Goal: Task Accomplishment & Management: Manage account settings

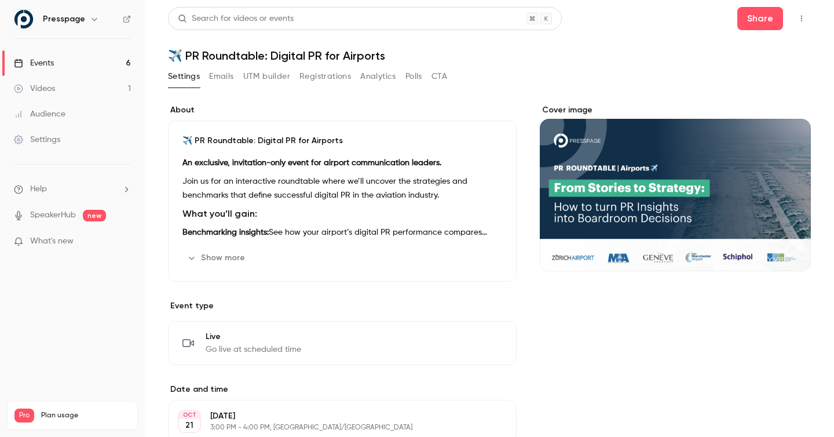
click at [315, 76] on button "Registrations" at bounding box center [326, 76] width 52 height 19
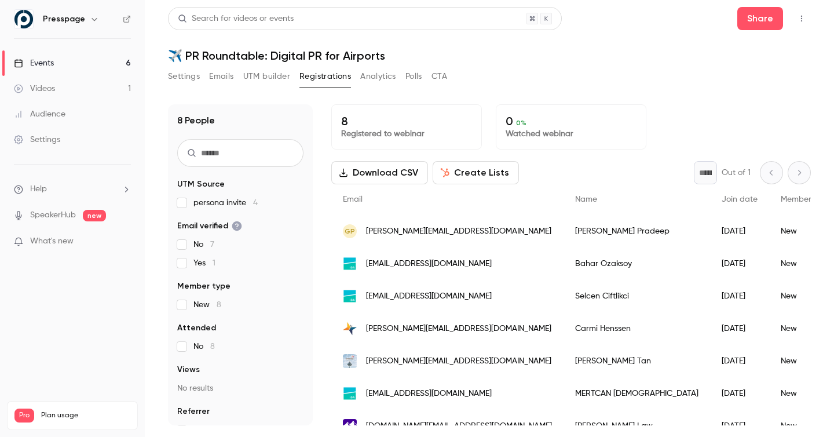
click at [188, 75] on button "Settings" at bounding box center [184, 76] width 32 height 19
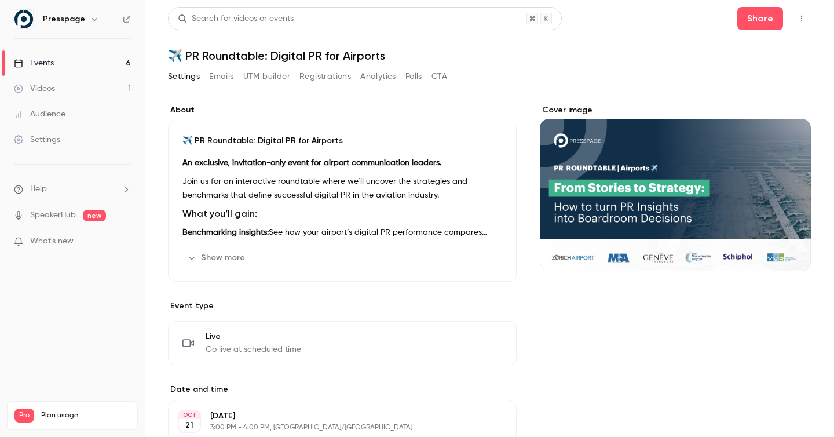
click at [444, 76] on button "CTA" at bounding box center [440, 76] width 16 height 19
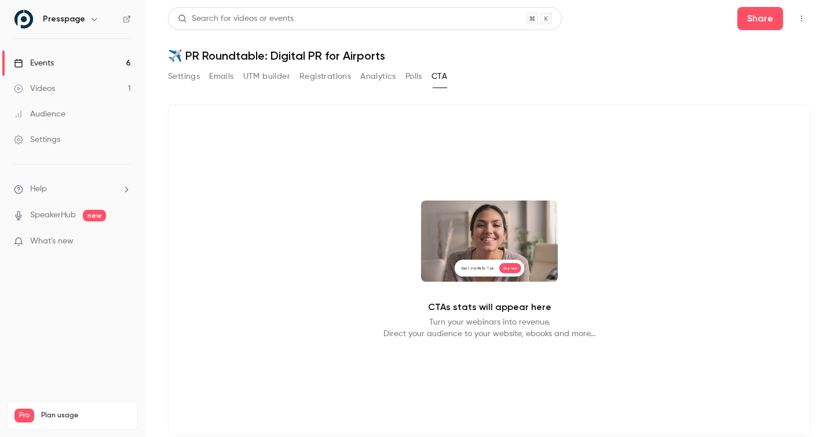
click at [409, 78] on button "Polls" at bounding box center [414, 76] width 17 height 19
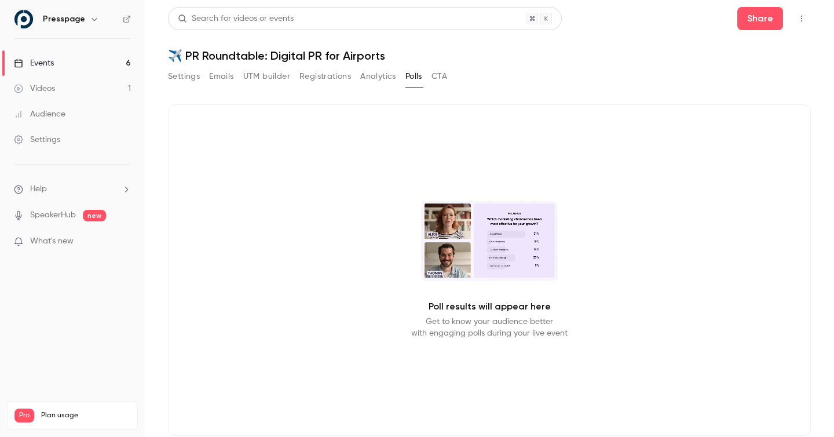
click at [372, 76] on button "Analytics" at bounding box center [378, 76] width 36 height 19
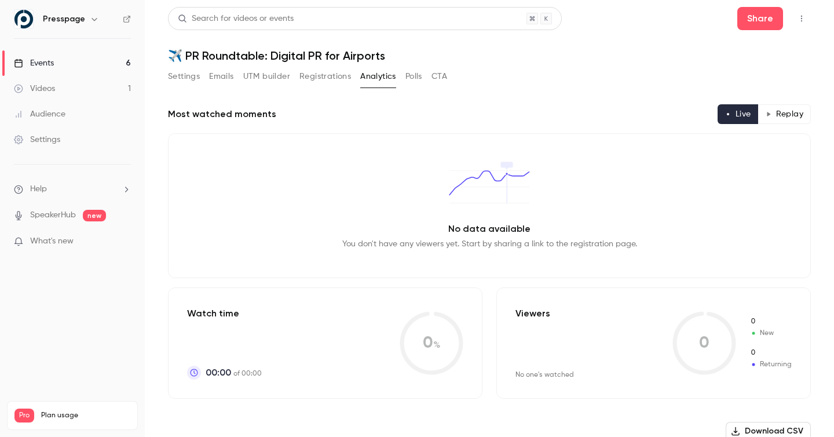
click at [329, 76] on button "Registrations" at bounding box center [326, 76] width 52 height 19
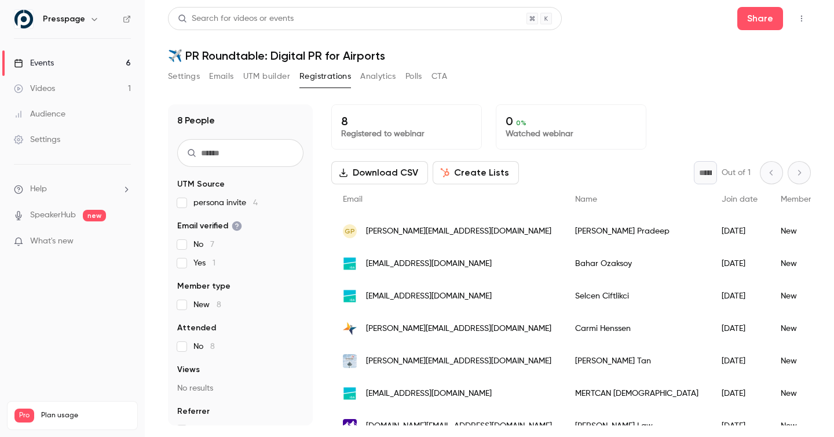
click at [273, 78] on button "UTM builder" at bounding box center [266, 76] width 47 height 19
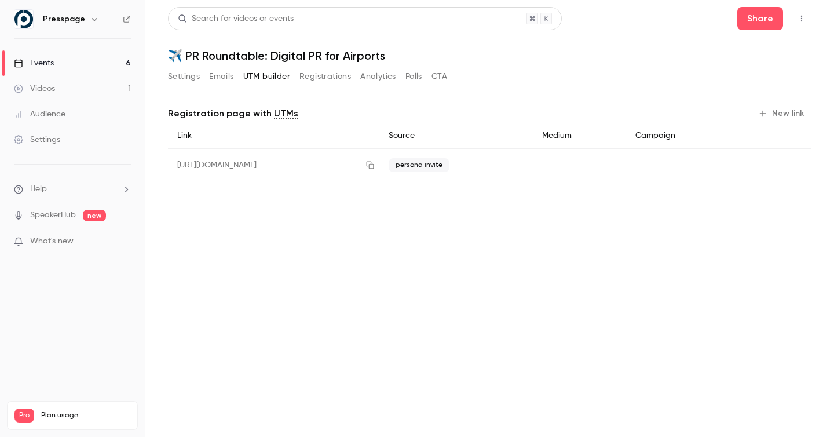
click at [269, 165] on div "[URL][DOMAIN_NAME]" at bounding box center [274, 165] width 212 height 33
click at [375, 163] on icon "button" at bounding box center [370, 165] width 9 height 8
click at [338, 76] on button "Registrations" at bounding box center [326, 76] width 52 height 19
